Goal: Information Seeking & Learning: Learn about a topic

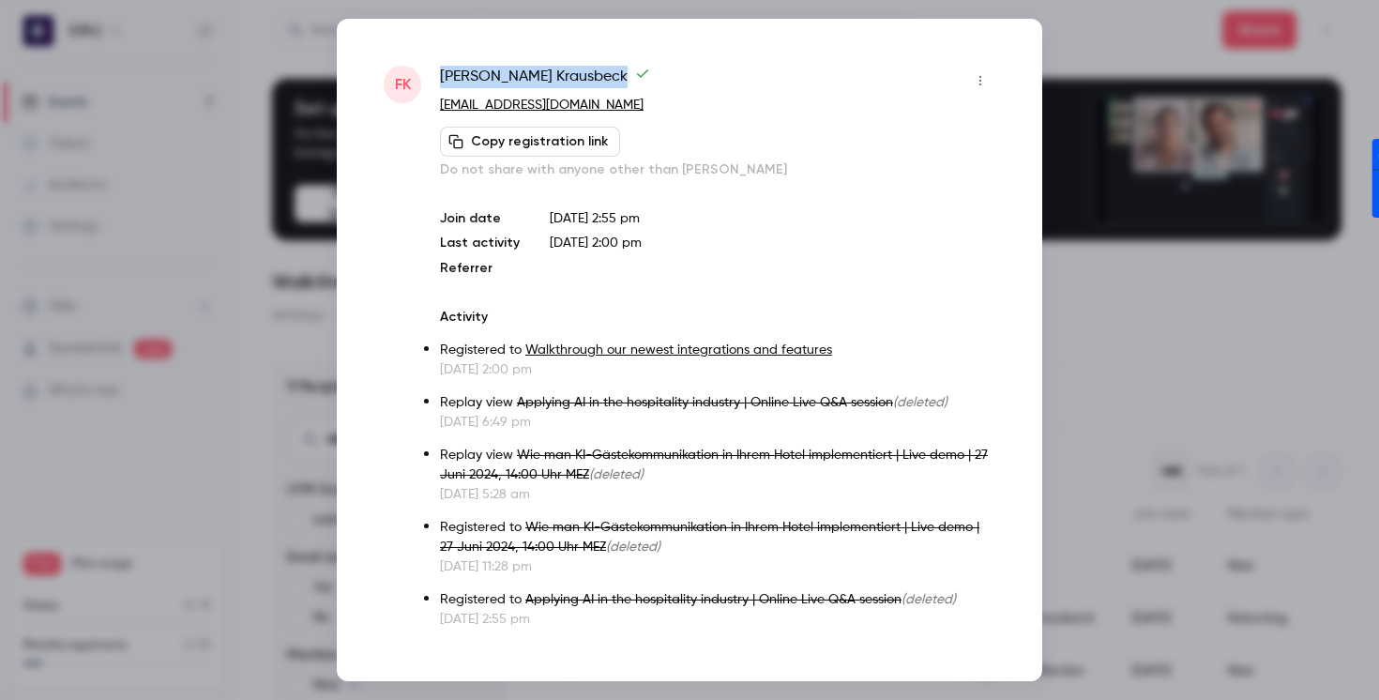
scroll to position [139, 0]
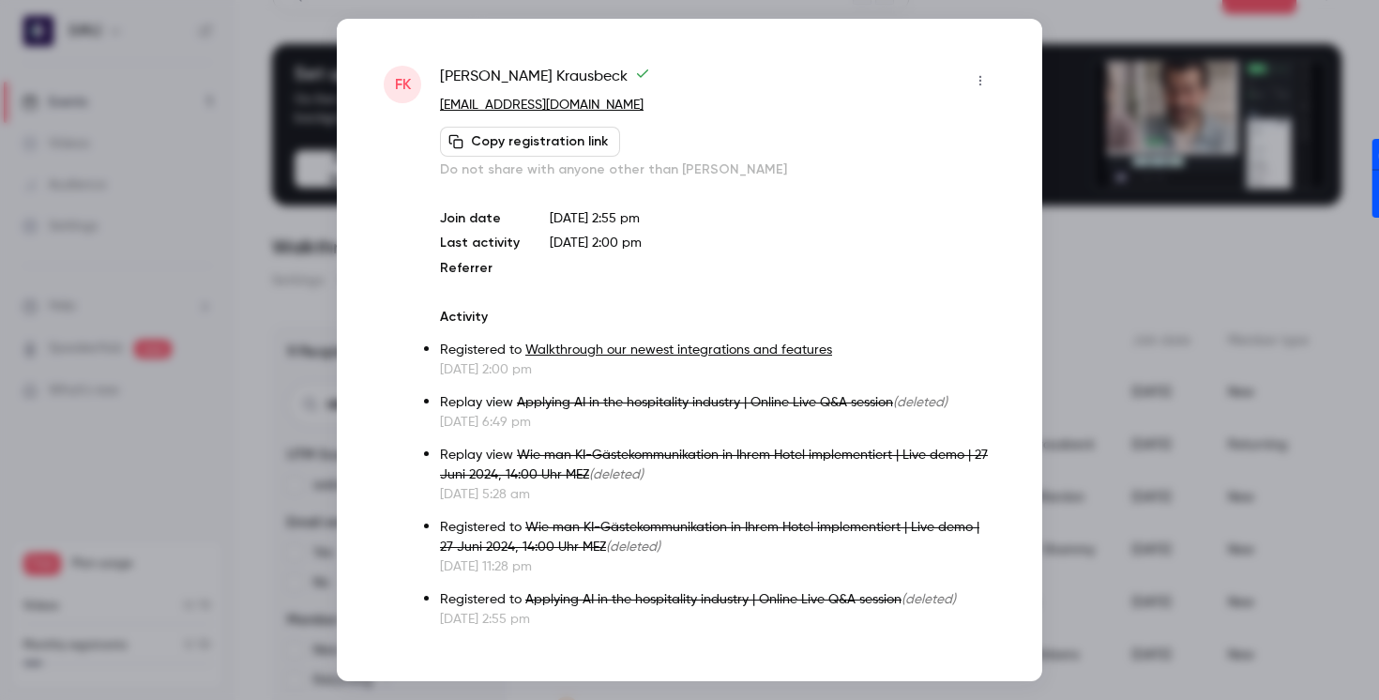
click at [1249, 264] on div at bounding box center [689, 350] width 1379 height 700
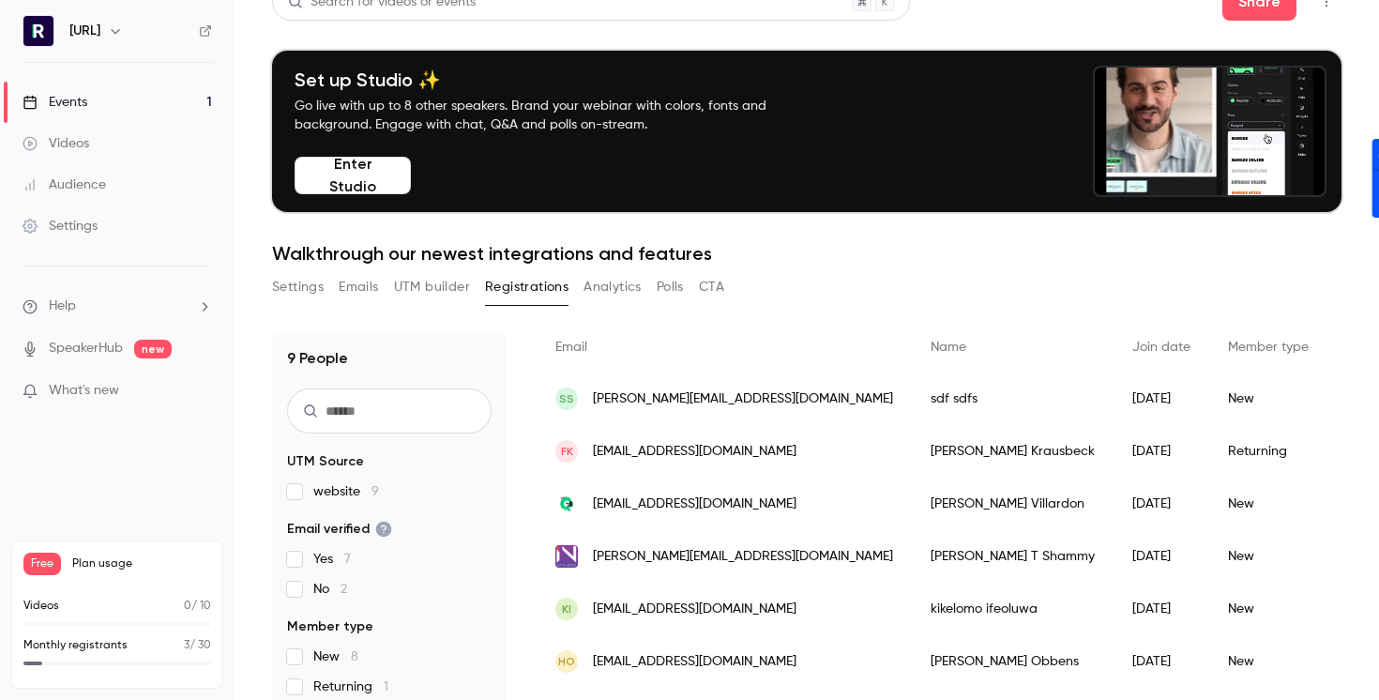
scroll to position [26, 0]
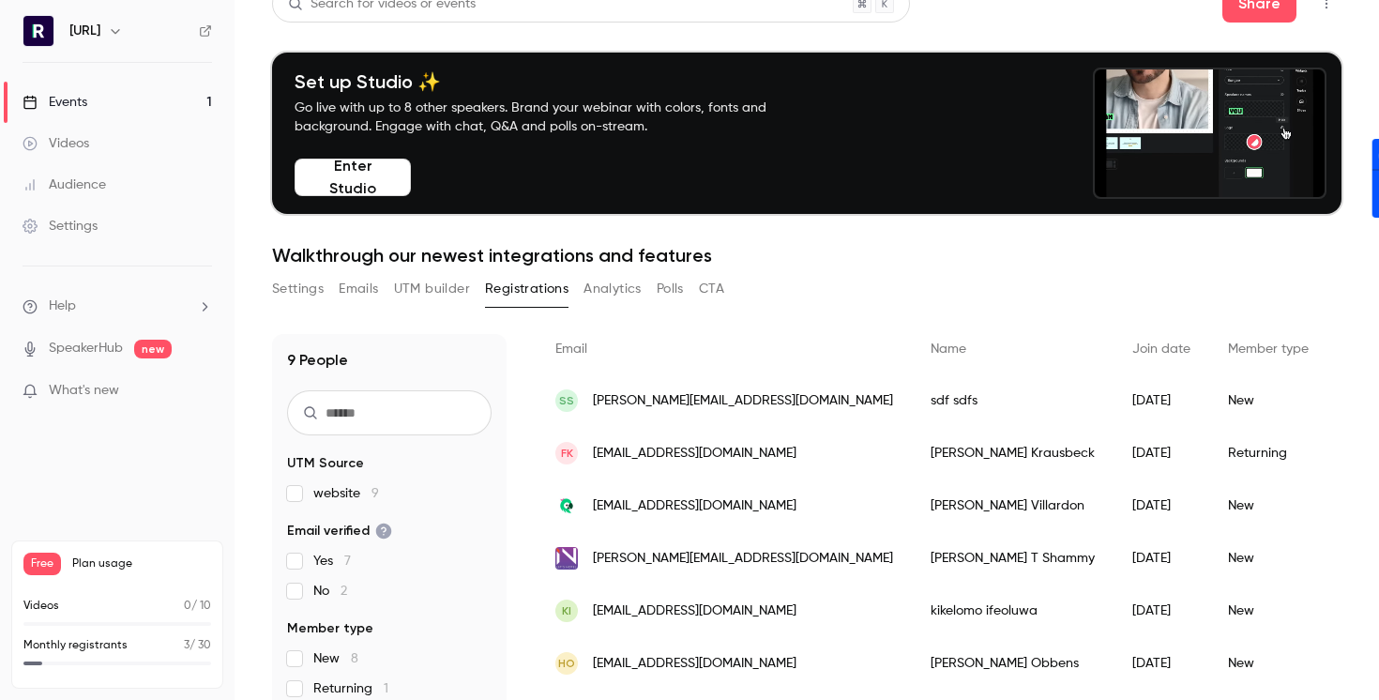
click at [91, 99] on link "Events 1" at bounding box center [117, 102] width 235 height 41
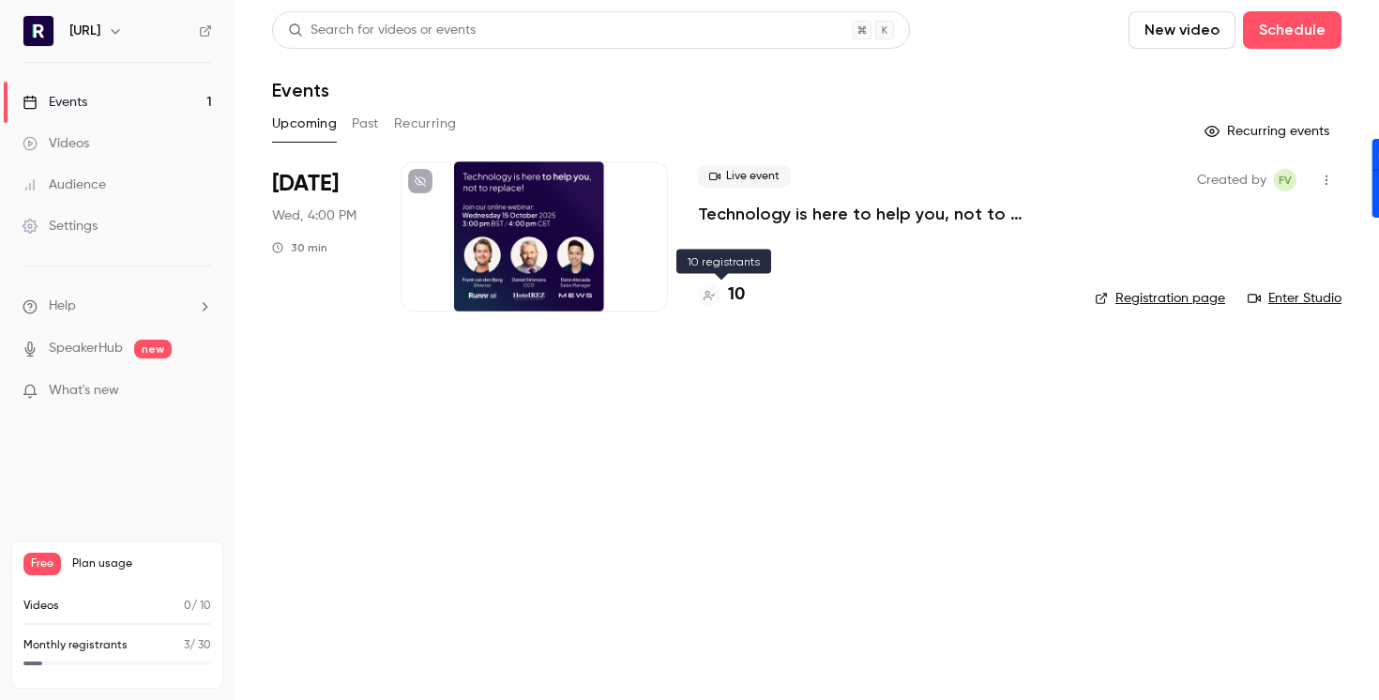
click at [739, 292] on h4 "10" at bounding box center [736, 294] width 17 height 25
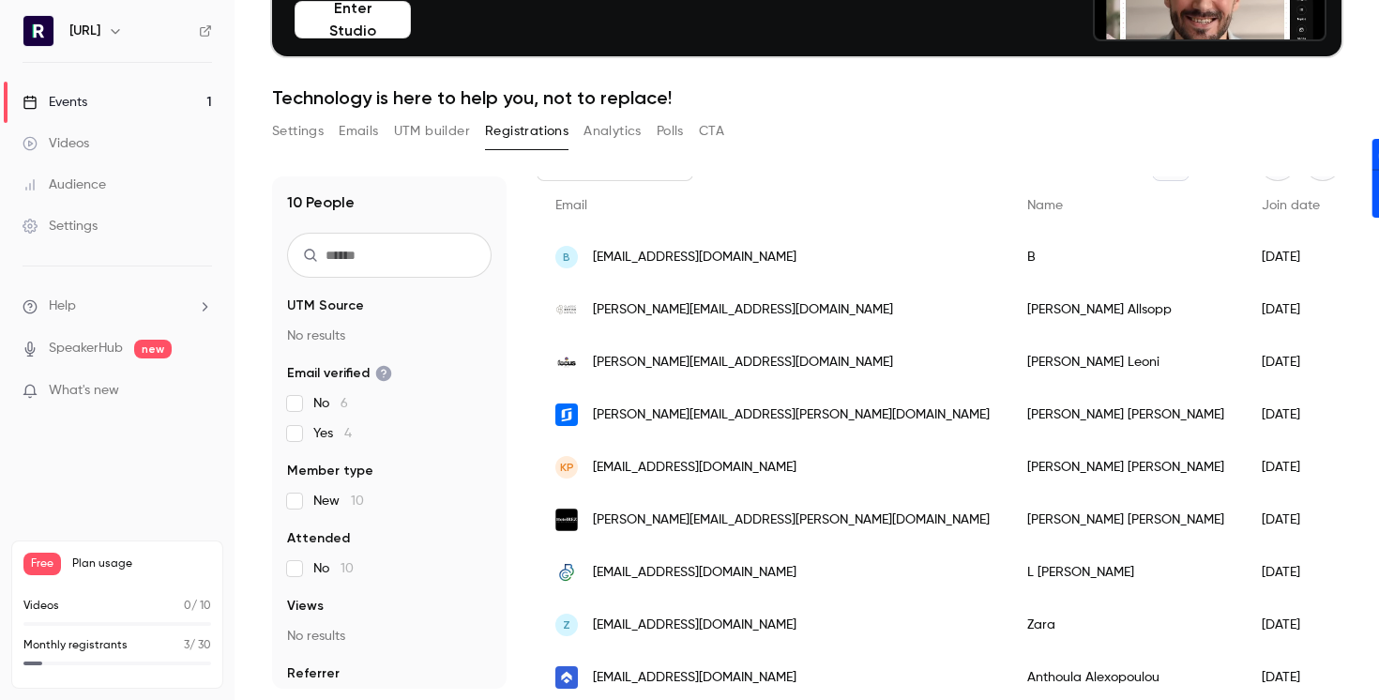
scroll to position [128, 0]
